Goal: Task Accomplishment & Management: Use online tool/utility

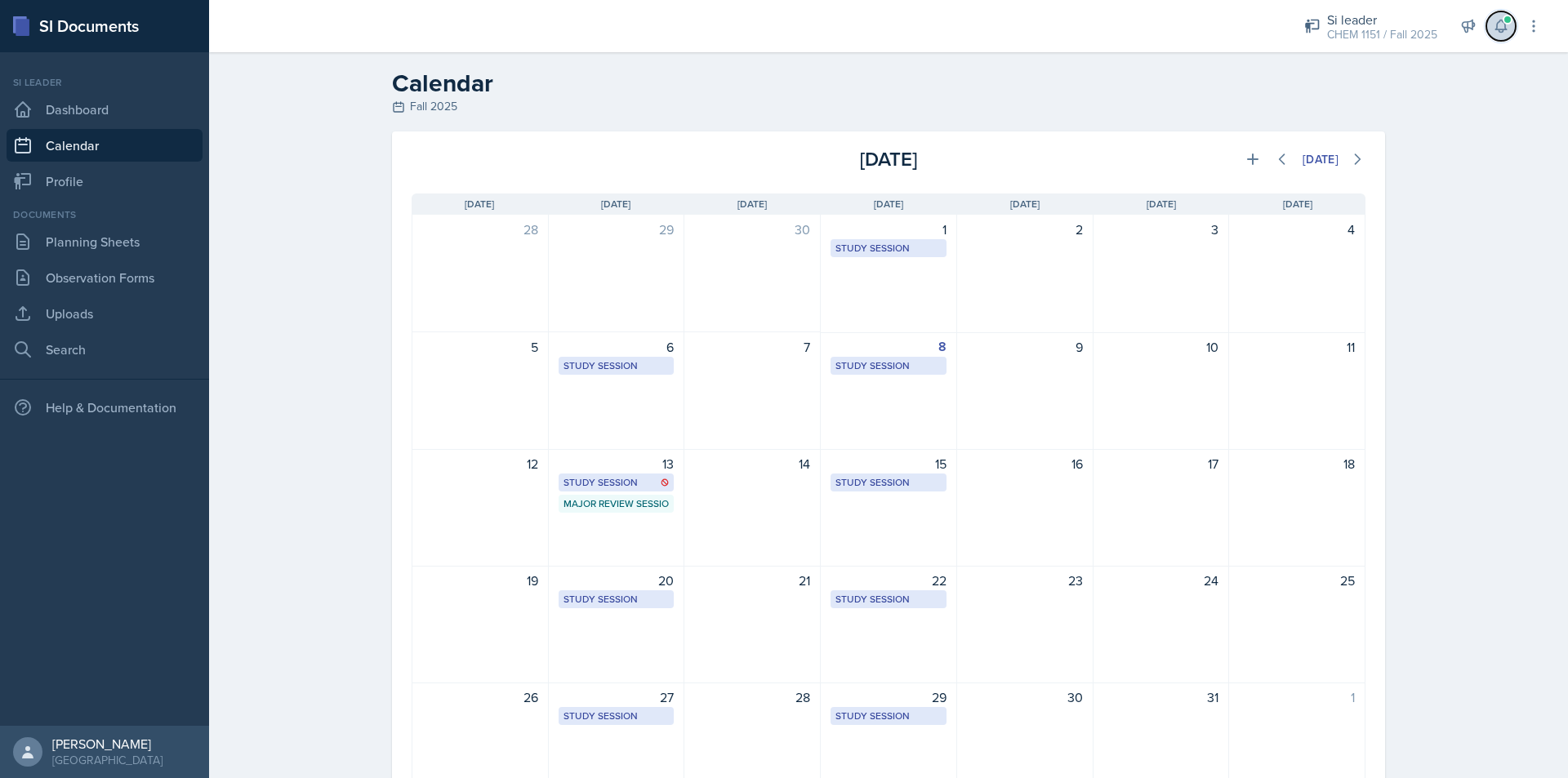
click at [1495, 36] on button at bounding box center [1501, 26] width 30 height 30
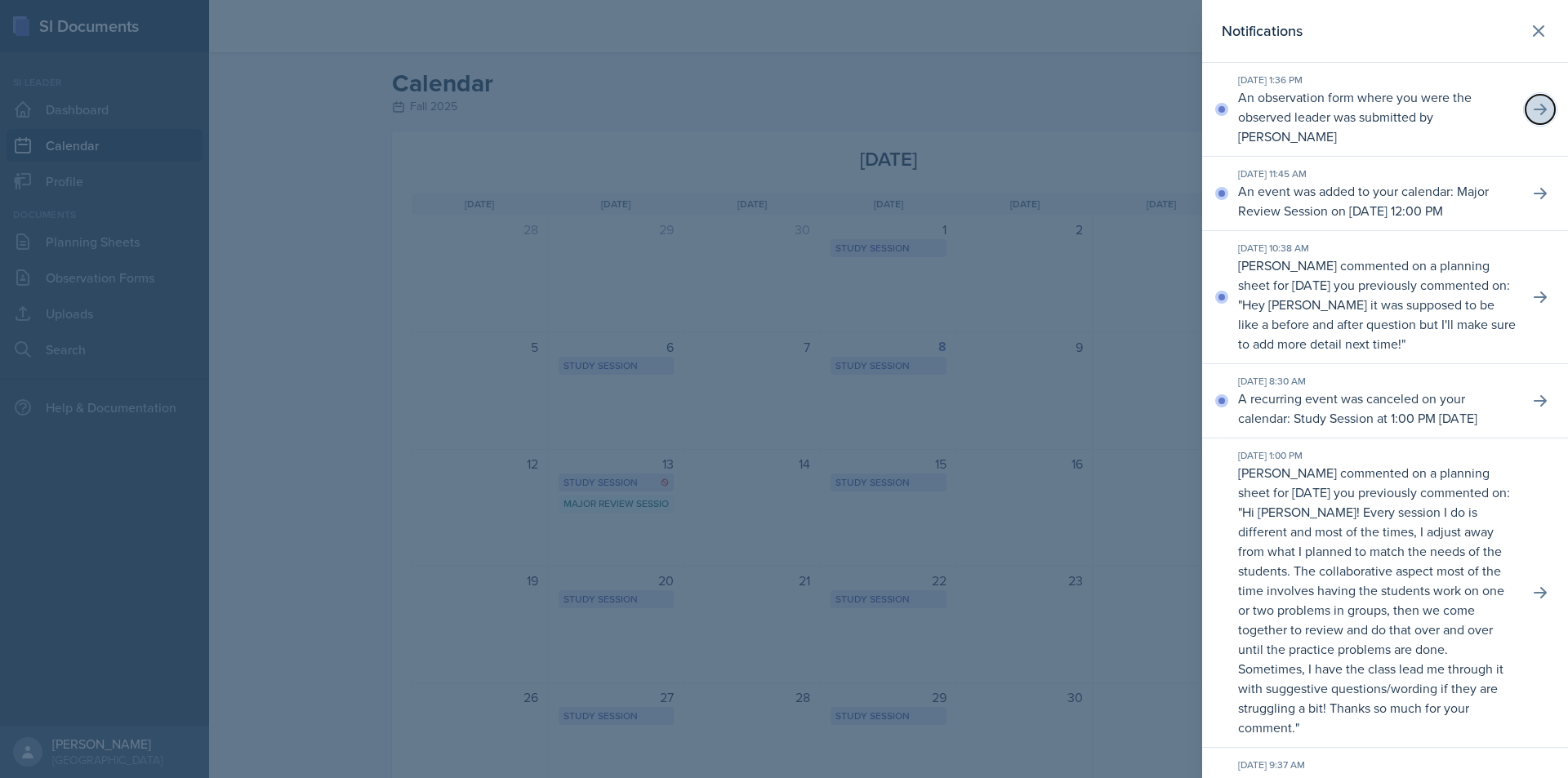
click at [1533, 97] on button at bounding box center [1541, 110] width 30 height 30
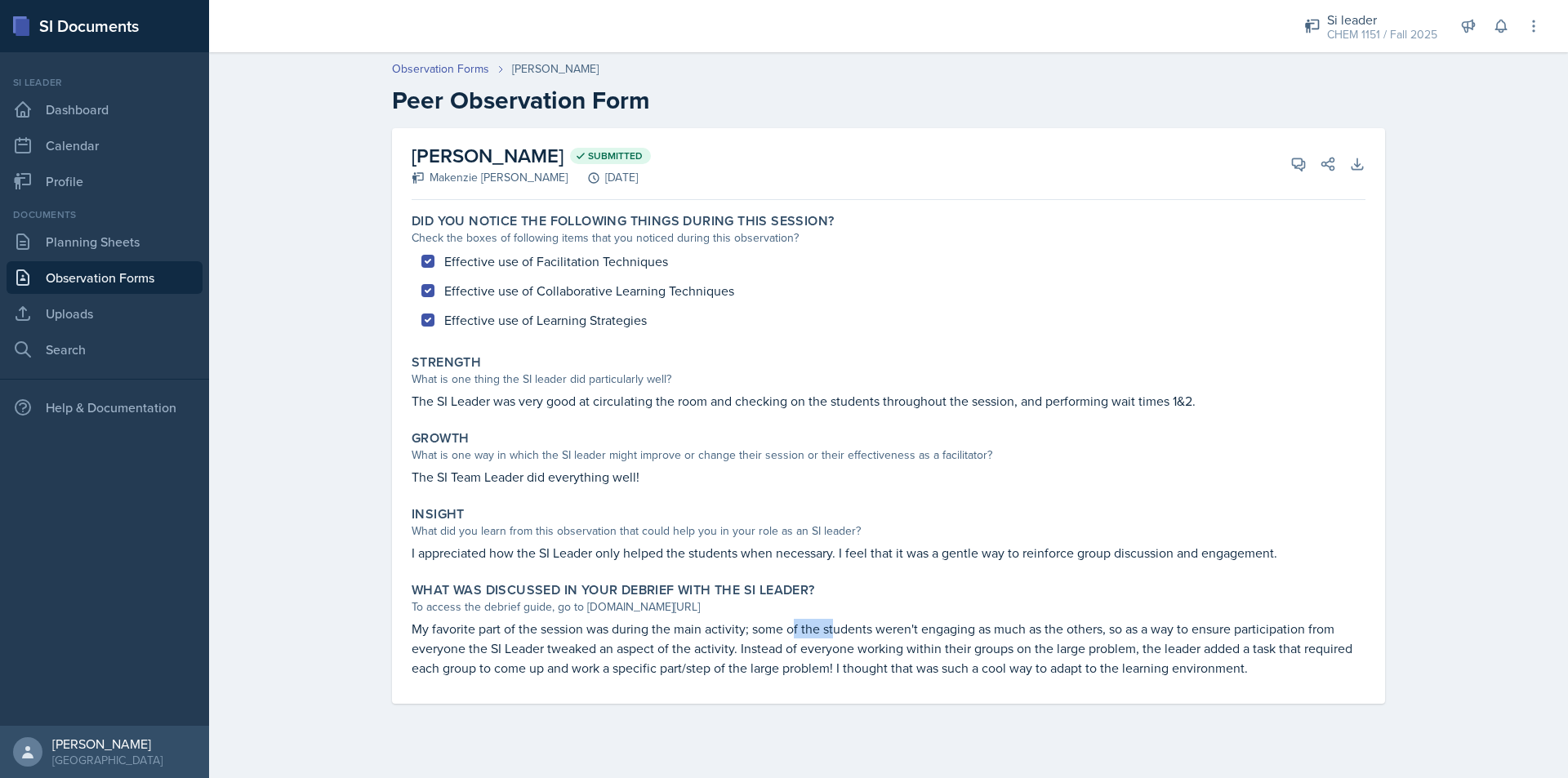
drag, startPoint x: 793, startPoint y: 627, endPoint x: 869, endPoint y: 627, distance: 76.0
click at [869, 627] on p "My favorite part of the session was during the main activity; some of the stude…" at bounding box center [889, 648] width 954 height 59
click at [871, 625] on p "My favorite part of the session was during the main activity; some of the stude…" at bounding box center [889, 648] width 954 height 59
drag, startPoint x: 942, startPoint y: 624, endPoint x: 985, endPoint y: 625, distance: 43.0
click at [984, 625] on p "My favorite part of the session was during the main activity; some of the stude…" at bounding box center [889, 648] width 954 height 59
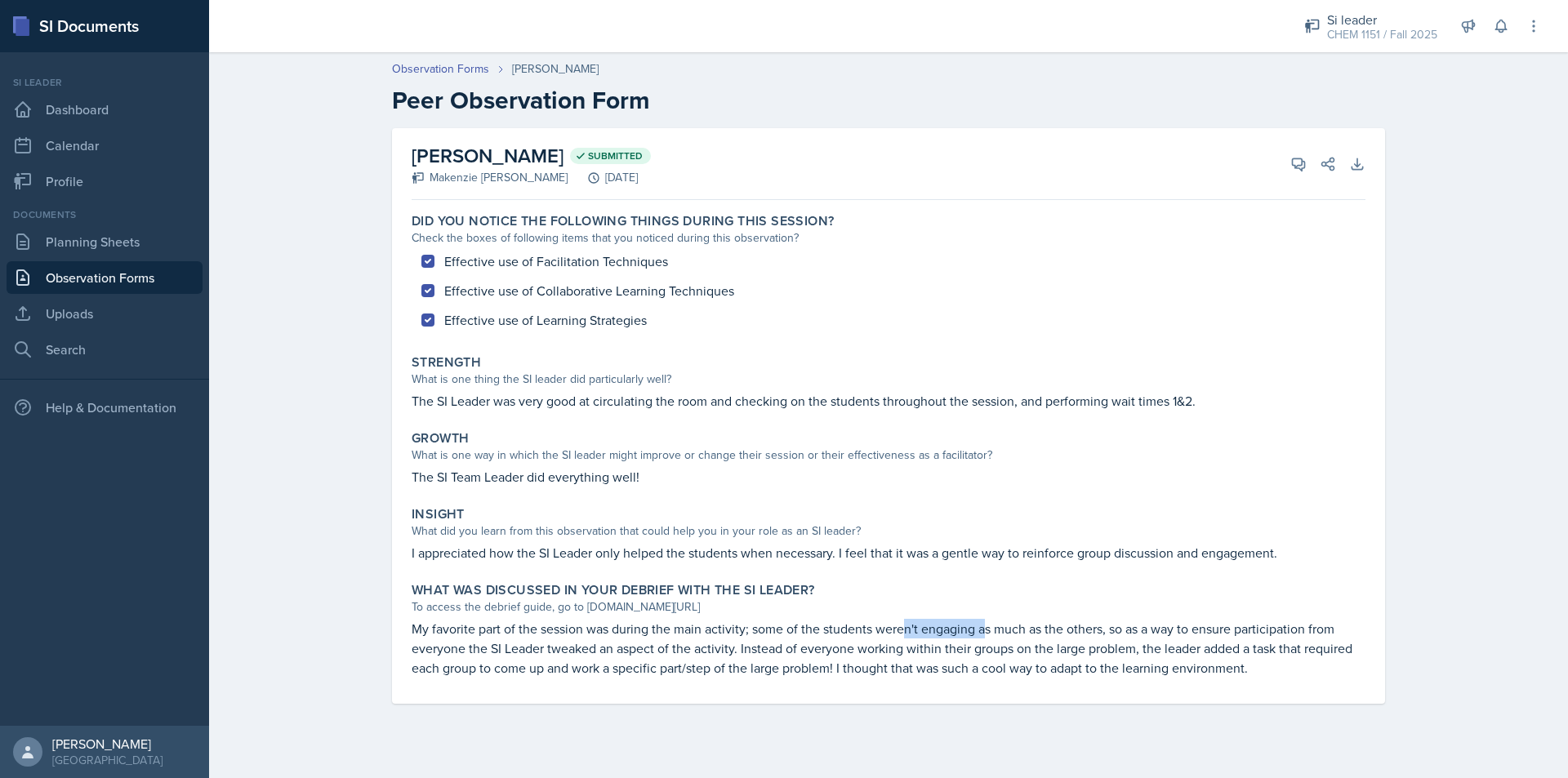
click at [985, 625] on p "My favorite part of the session was during the main activity; some of the stude…" at bounding box center [889, 648] width 954 height 59
drag, startPoint x: 985, startPoint y: 625, endPoint x: 1025, endPoint y: 626, distance: 40.0
click at [1022, 626] on p "My favorite part of the session was during the main activity; some of the stude…" at bounding box center [889, 648] width 954 height 59
click at [1025, 626] on p "My favorite part of the session was during the main activity; some of the stude…" at bounding box center [889, 648] width 954 height 59
drag, startPoint x: 782, startPoint y: 629, endPoint x: 807, endPoint y: 629, distance: 25.0
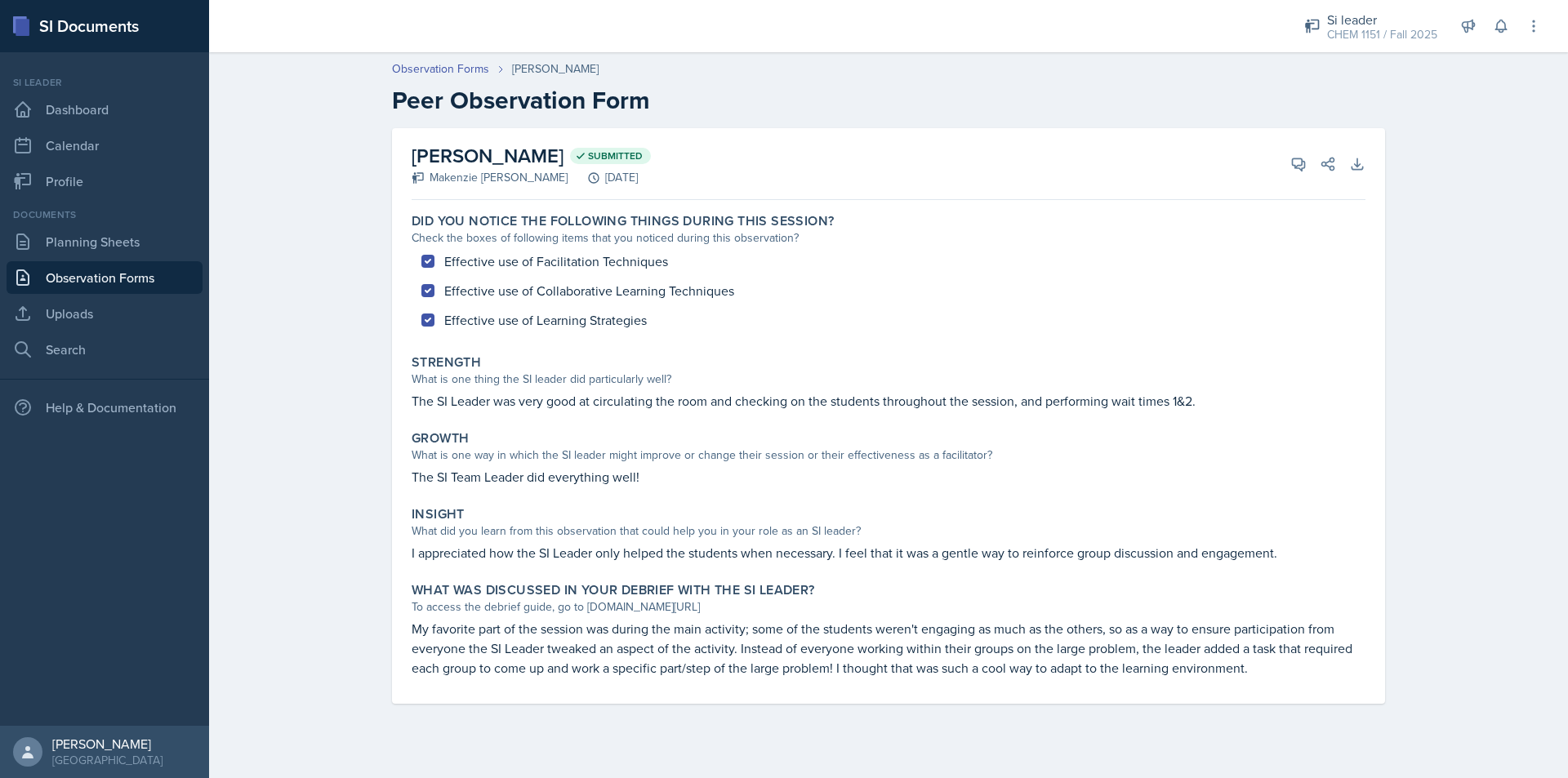
click at [799, 629] on p "My favorite part of the session was during the main activity; some of the stude…" at bounding box center [889, 648] width 954 height 59
click at [816, 629] on p "My favorite part of the session was during the main activity; some of the stude…" at bounding box center [889, 648] width 954 height 59
drag, startPoint x: 739, startPoint y: 629, endPoint x: 822, endPoint y: 632, distance: 83.1
click at [819, 632] on p "My favorite part of the session was during the main activity; some of the stude…" at bounding box center [889, 648] width 954 height 59
click at [823, 632] on p "My favorite part of the session was during the main activity; some of the stude…" at bounding box center [889, 648] width 954 height 59
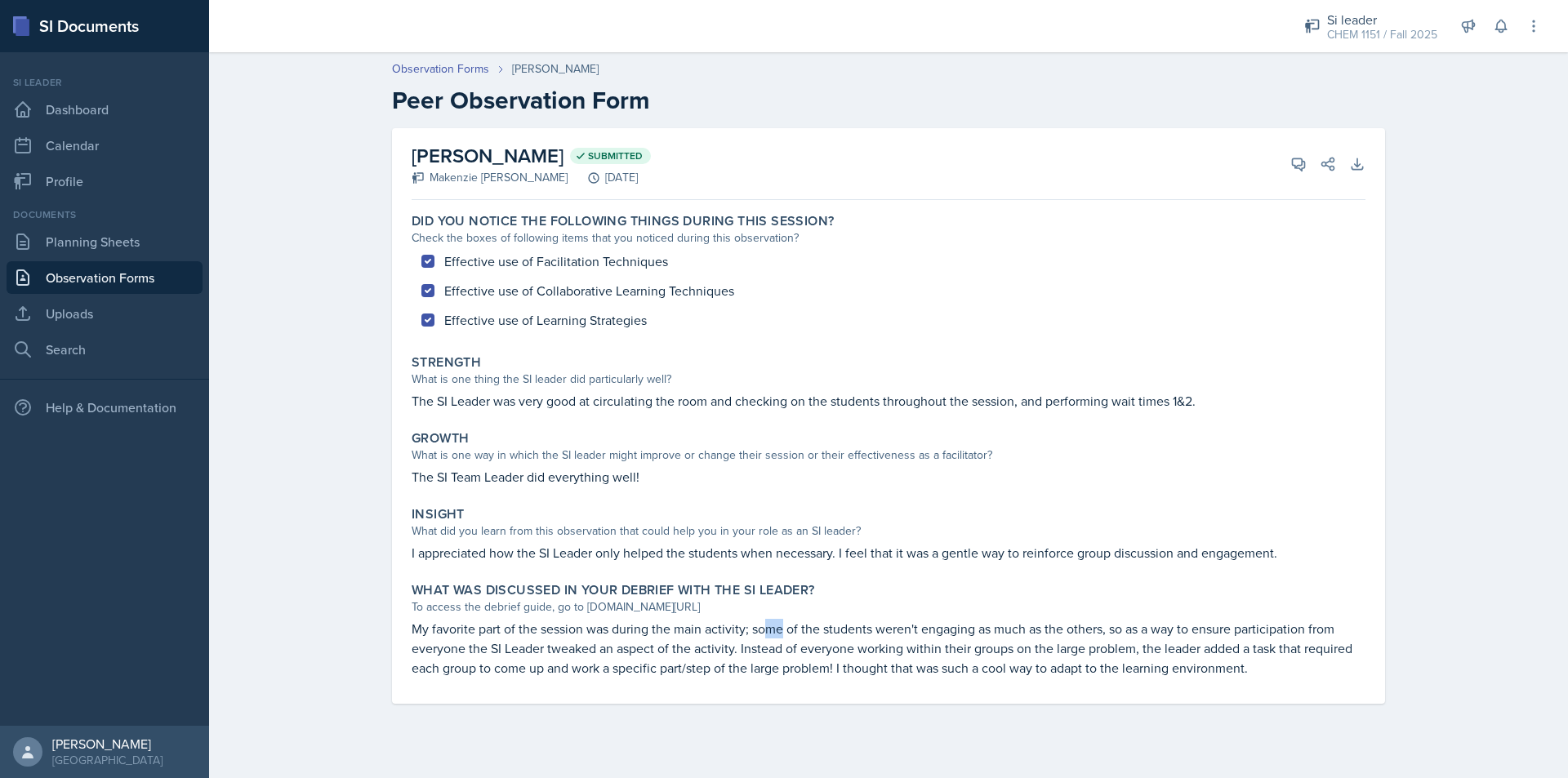
drag, startPoint x: 768, startPoint y: 633, endPoint x: 820, endPoint y: 635, distance: 52.0
click at [814, 635] on p "My favorite part of the session was during the main activity; some of the stude…" at bounding box center [889, 648] width 954 height 59
click at [820, 635] on p "My favorite part of the session was during the main activity; some of the stude…" at bounding box center [889, 648] width 954 height 59
drag, startPoint x: 757, startPoint y: 635, endPoint x: 834, endPoint y: 637, distance: 77.0
click at [822, 637] on p "My favorite part of the session was during the main activity; some of the stude…" at bounding box center [889, 648] width 954 height 59
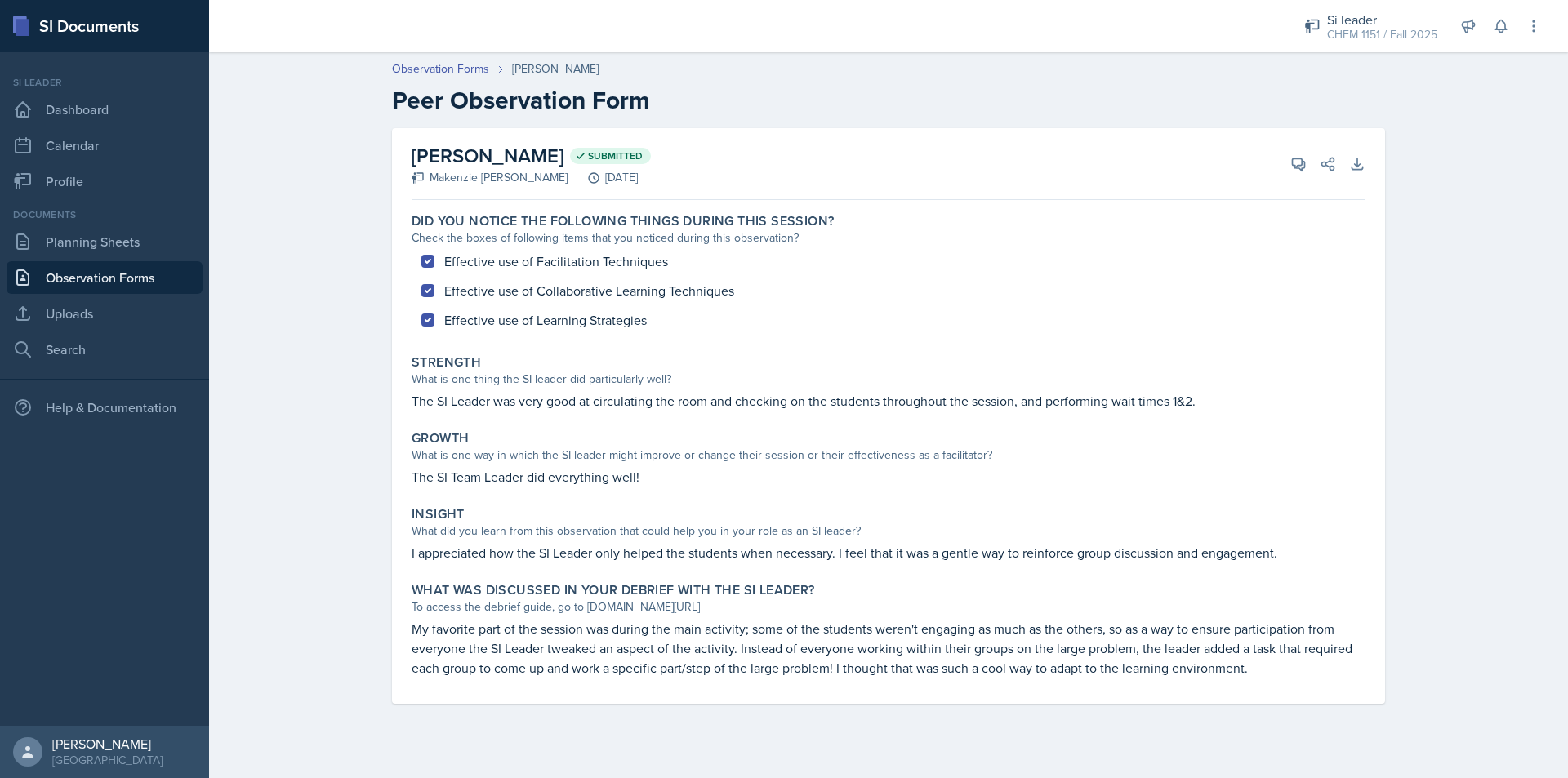
click at [834, 637] on p "My favorite part of the session was during the main activity; some of the stude…" at bounding box center [889, 648] width 954 height 59
drag, startPoint x: 839, startPoint y: 637, endPoint x: 875, endPoint y: 638, distance: 36.0
click at [872, 638] on p "My favorite part of the session was during the main activity; some of the stude…" at bounding box center [889, 648] width 954 height 59
click at [875, 638] on p "My favorite part of the session was during the main activity; some of the stude…" at bounding box center [889, 648] width 954 height 59
drag, startPoint x: 876, startPoint y: 638, endPoint x: 926, endPoint y: 638, distance: 50.0
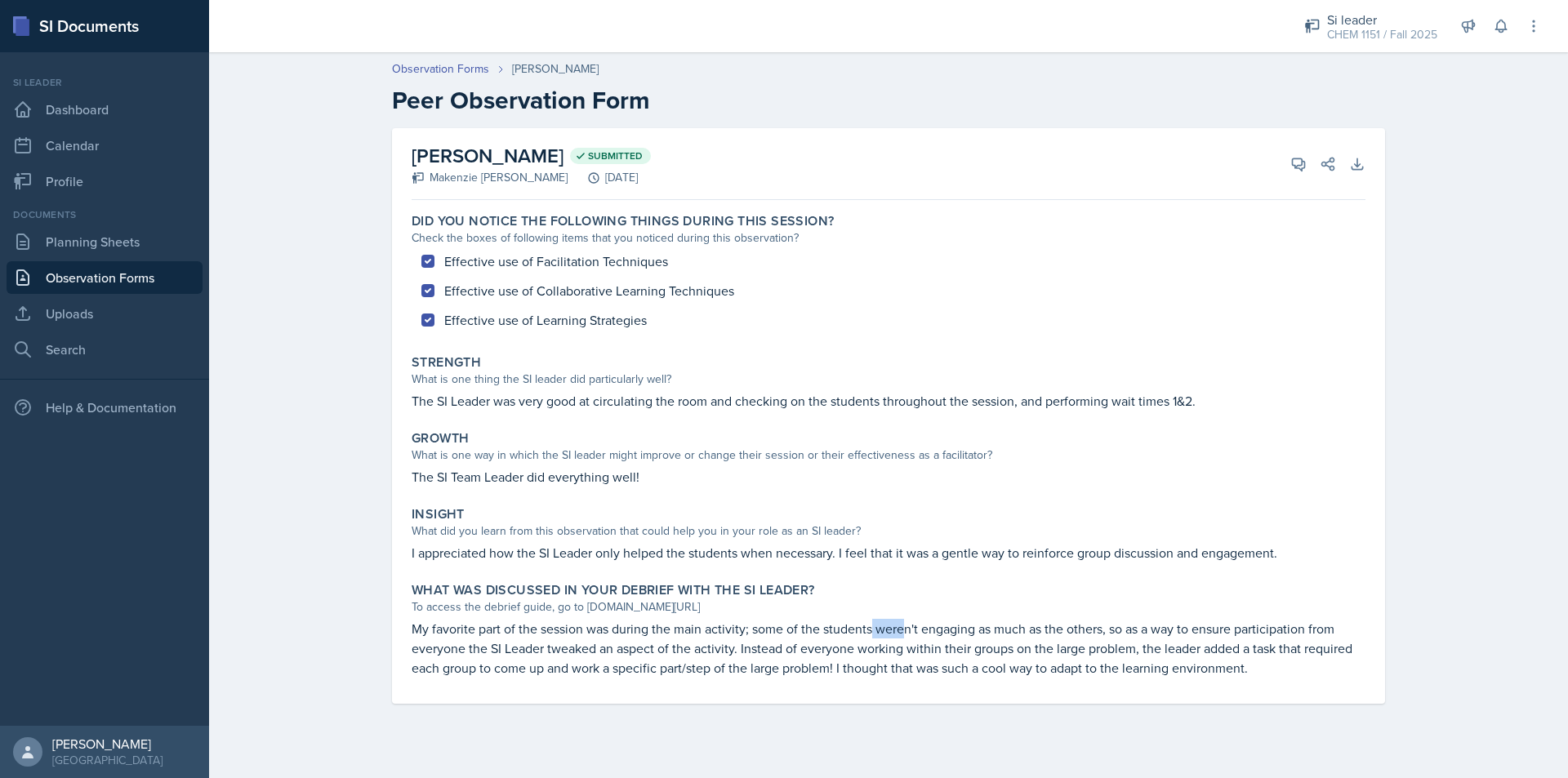
click at [921, 638] on p "My favorite part of the session was during the main activity; some of the stude…" at bounding box center [889, 648] width 954 height 59
click at [926, 638] on p "My favorite part of the session was during the main activity; some of the stude…" at bounding box center [889, 648] width 954 height 59
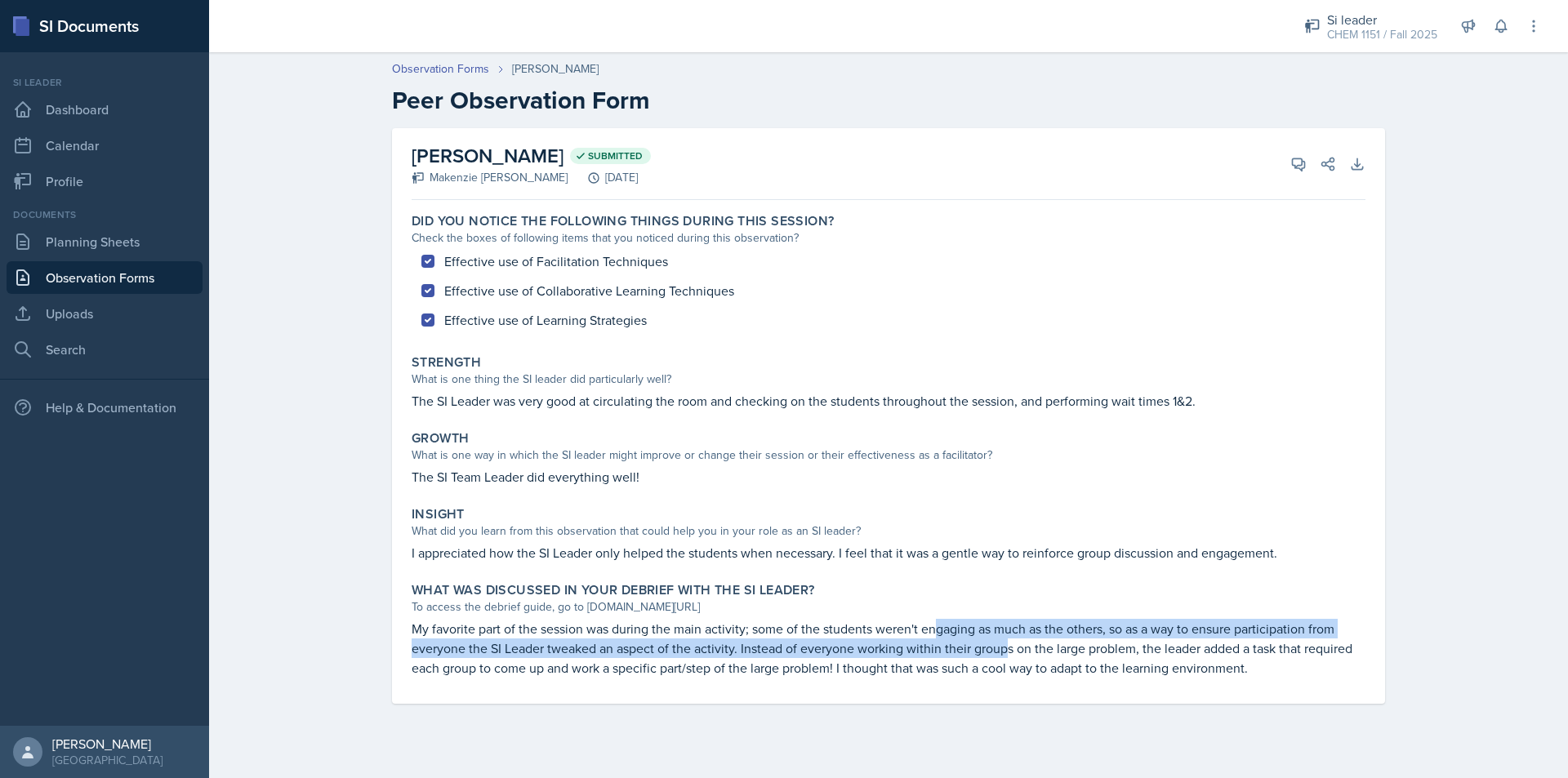
drag, startPoint x: 971, startPoint y: 642, endPoint x: 1039, endPoint y: 647, distance: 68.2
click at [1033, 647] on p "My favorite part of the session was during the main activity; some of the stude…" at bounding box center [889, 648] width 954 height 59
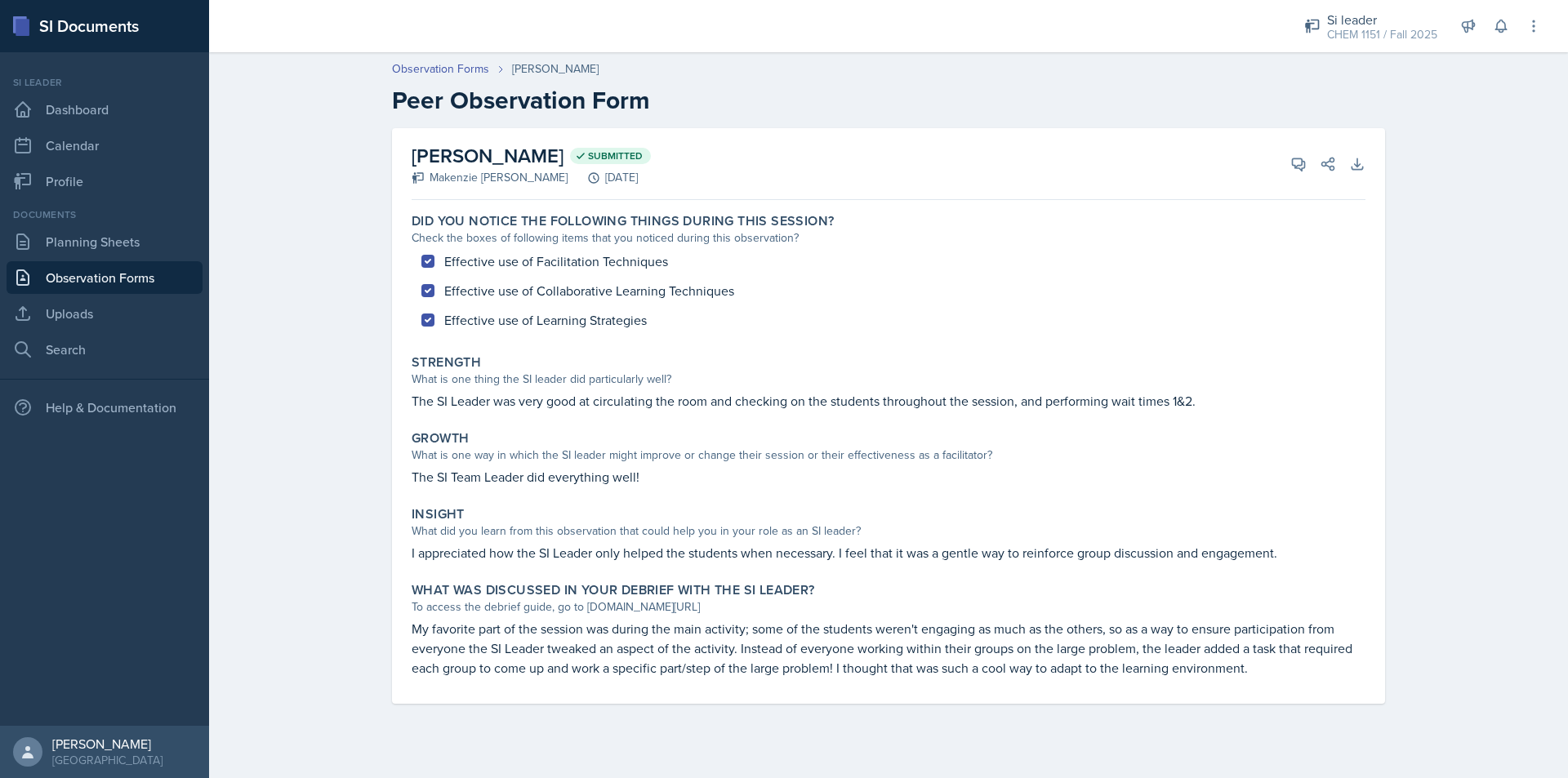
drag, startPoint x: 1039, startPoint y: 647, endPoint x: 1027, endPoint y: 647, distance: 12.0
click at [1039, 647] on p "My favorite part of the session was during the main activity; some of the stude…" at bounding box center [889, 648] width 954 height 59
drag, startPoint x: 852, startPoint y: 643, endPoint x: 923, endPoint y: 646, distance: 71.1
click at [900, 645] on p "My favorite part of the session was during the main activity; some of the stude…" at bounding box center [889, 648] width 954 height 59
click at [923, 646] on p "My favorite part of the session was during the main activity; some of the stude…" at bounding box center [889, 648] width 954 height 59
